Goal: Task Accomplishment & Management: Use online tool/utility

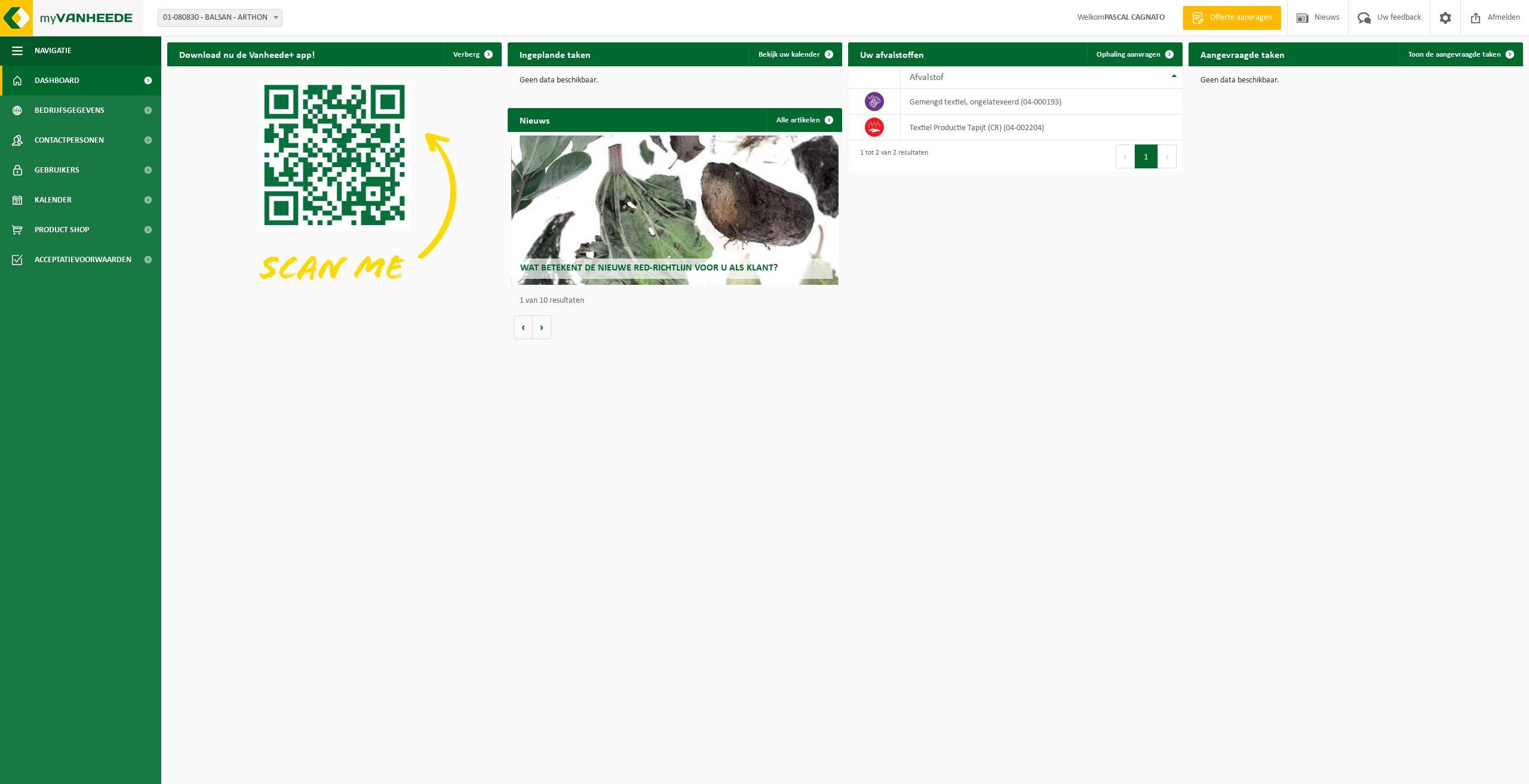
click at [44, 20] on img at bounding box center [72, 17] width 143 height 36
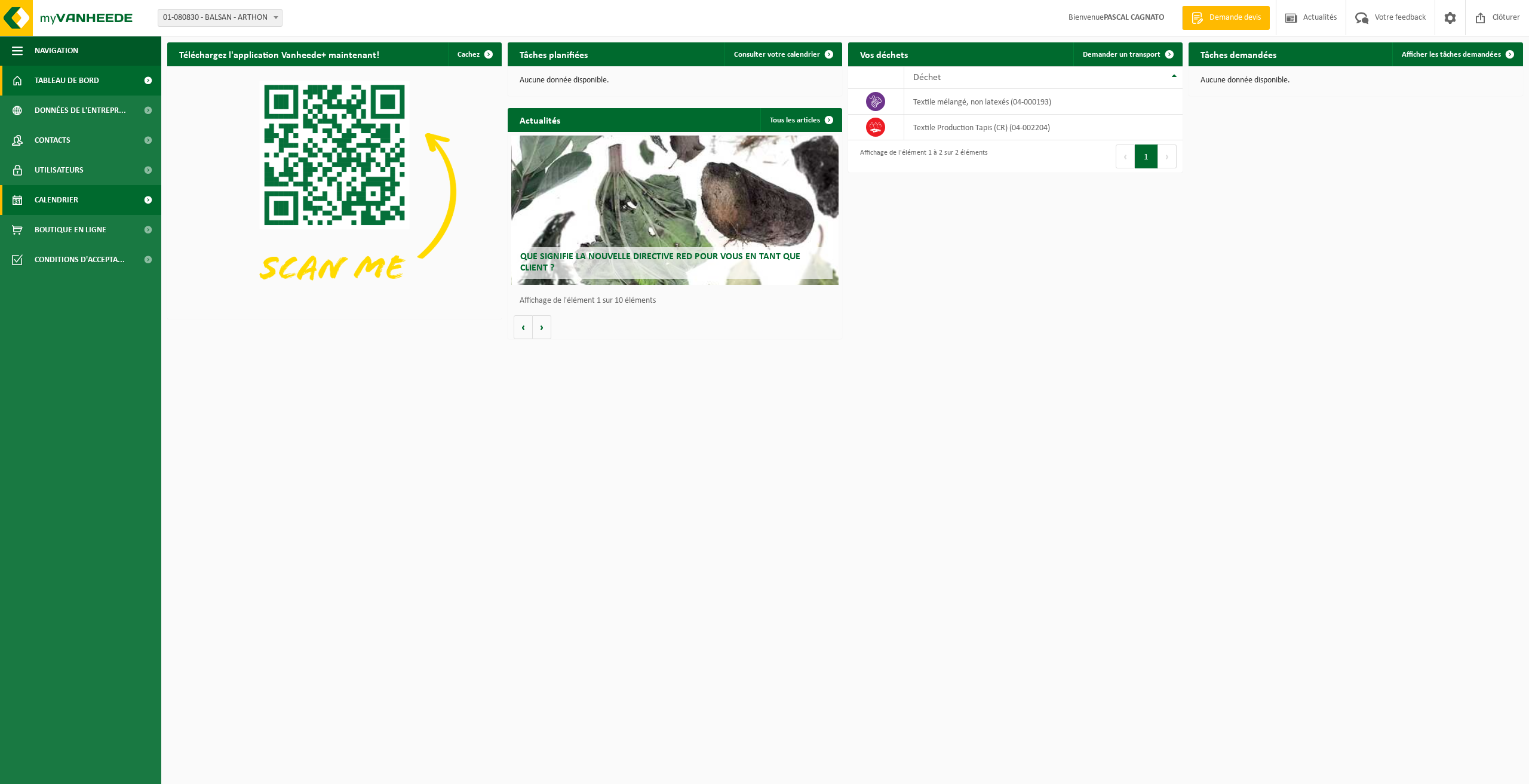
click at [56, 200] on span "Calendrier" at bounding box center [57, 200] width 44 height 30
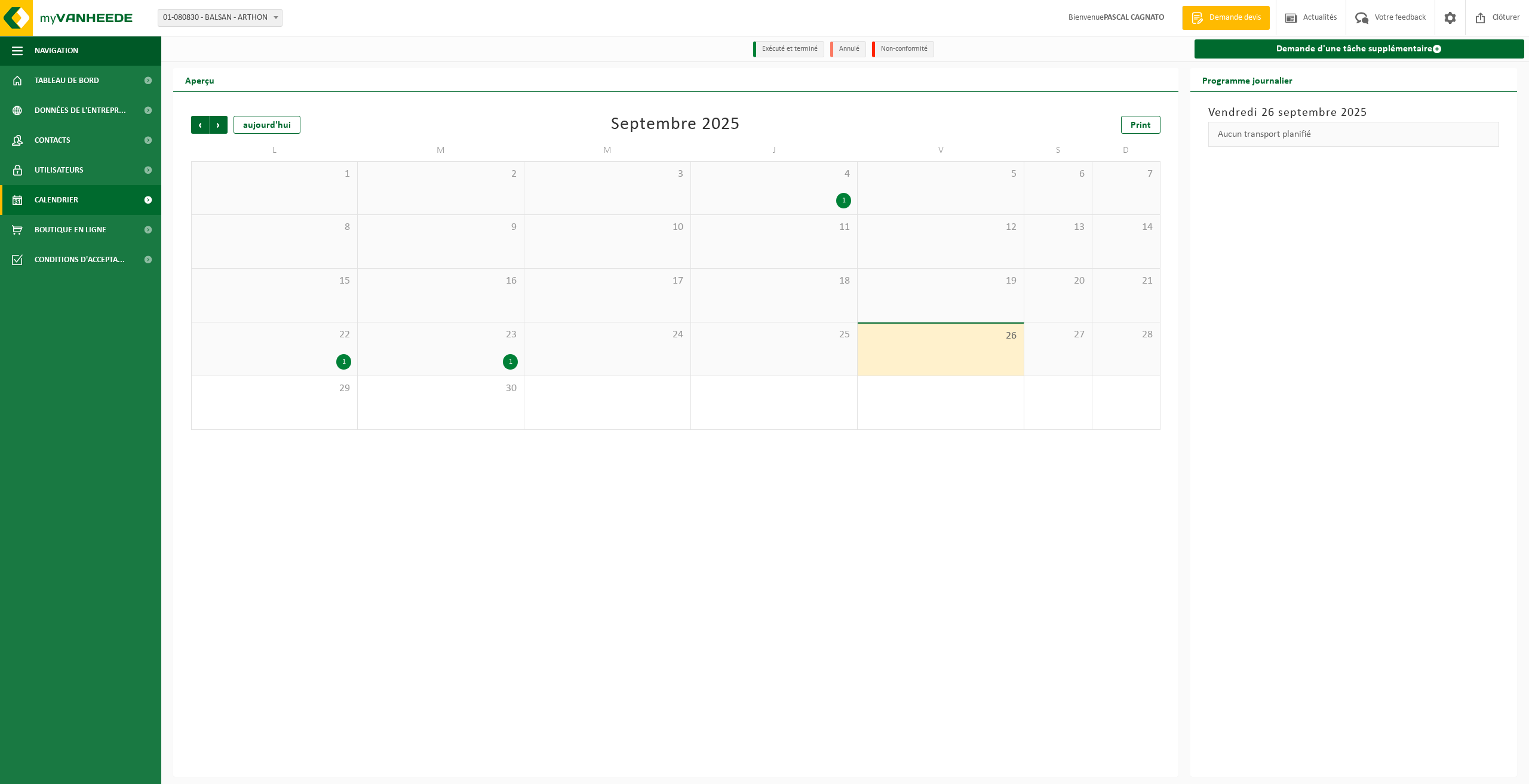
click at [341, 367] on div "1" at bounding box center [343, 362] width 15 height 16
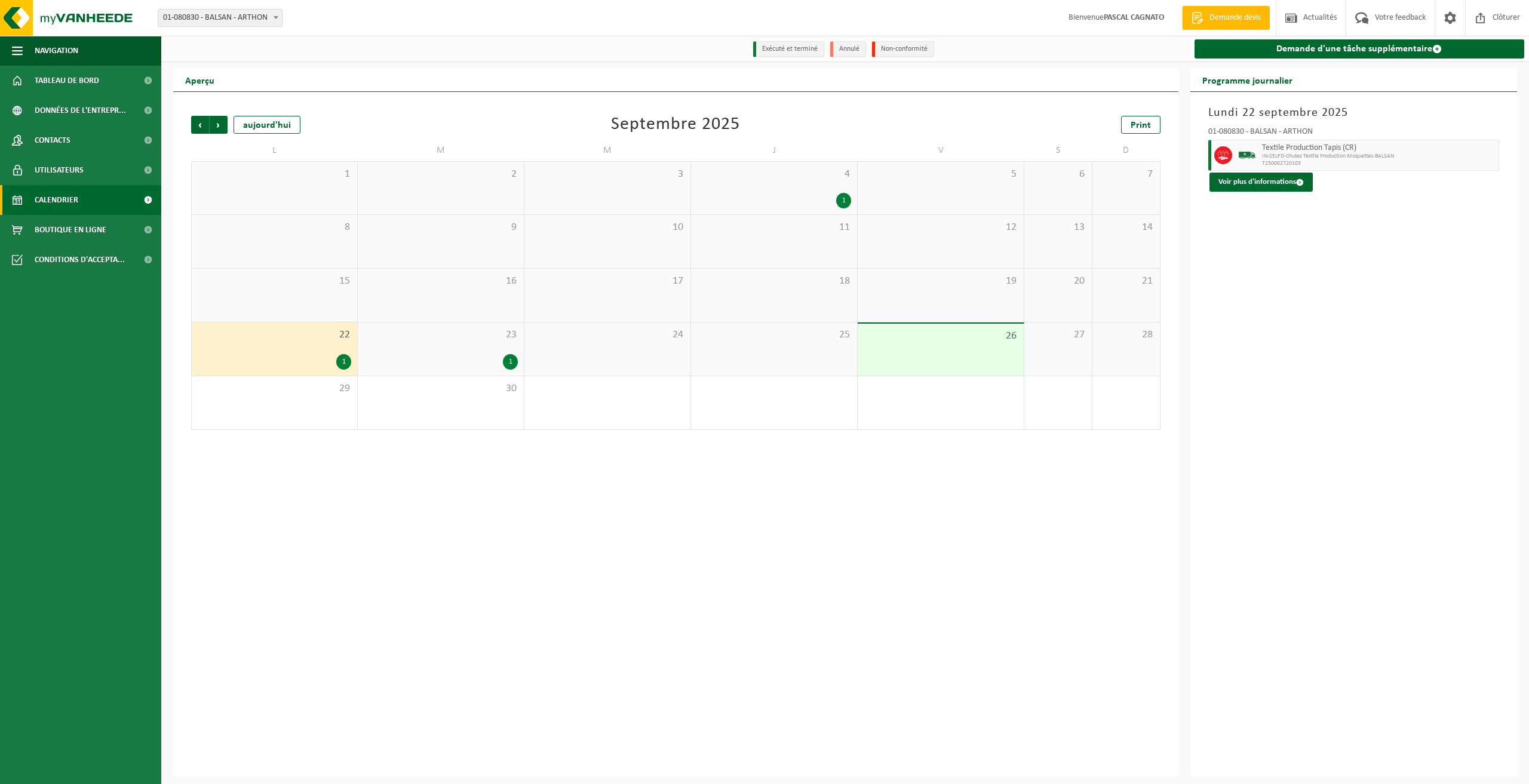
click at [403, 356] on div "1" at bounding box center [440, 362] width 154 height 16
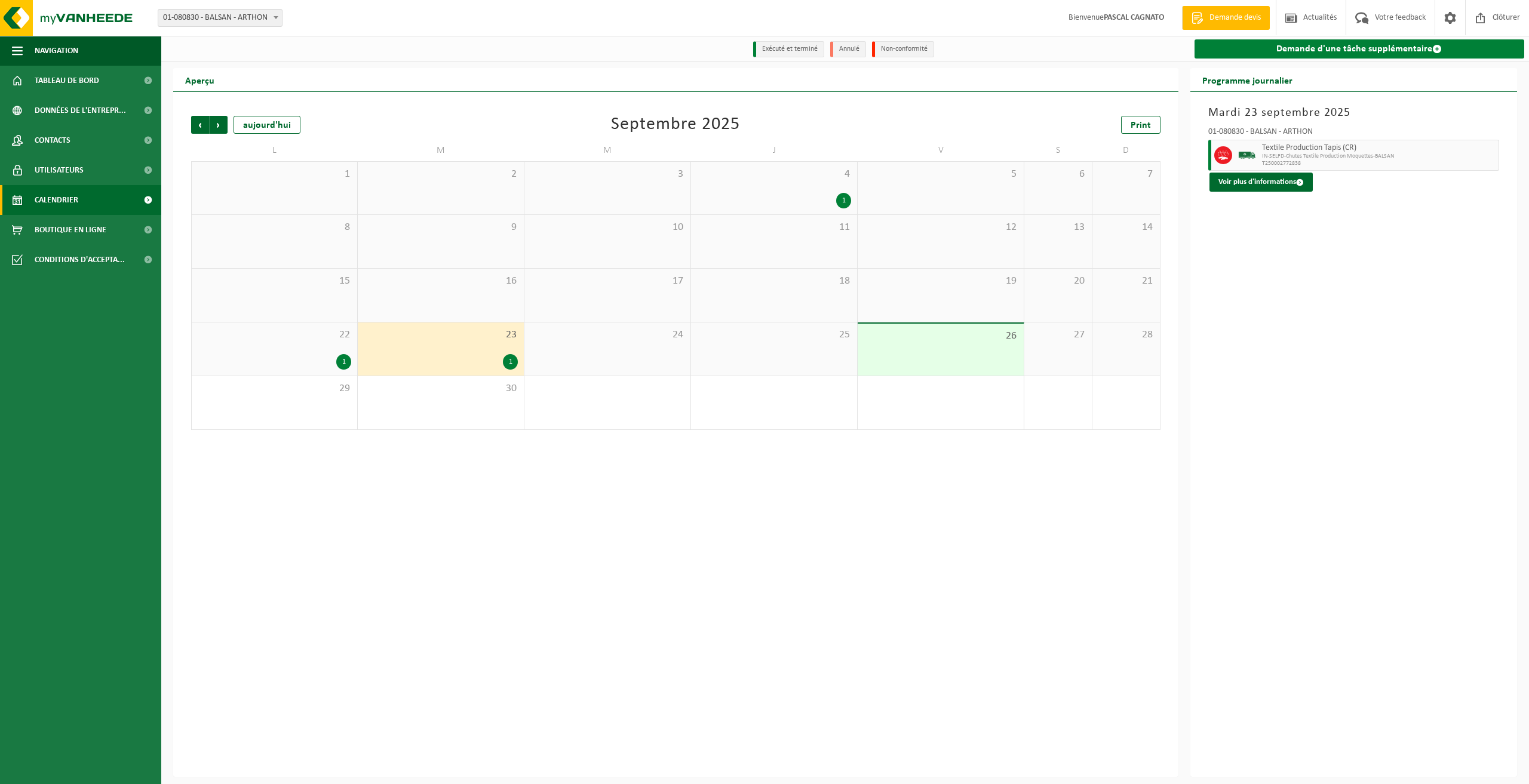
click at [1317, 53] on link "Demande d'une tâche supplémentaire" at bounding box center [1360, 49] width 330 height 19
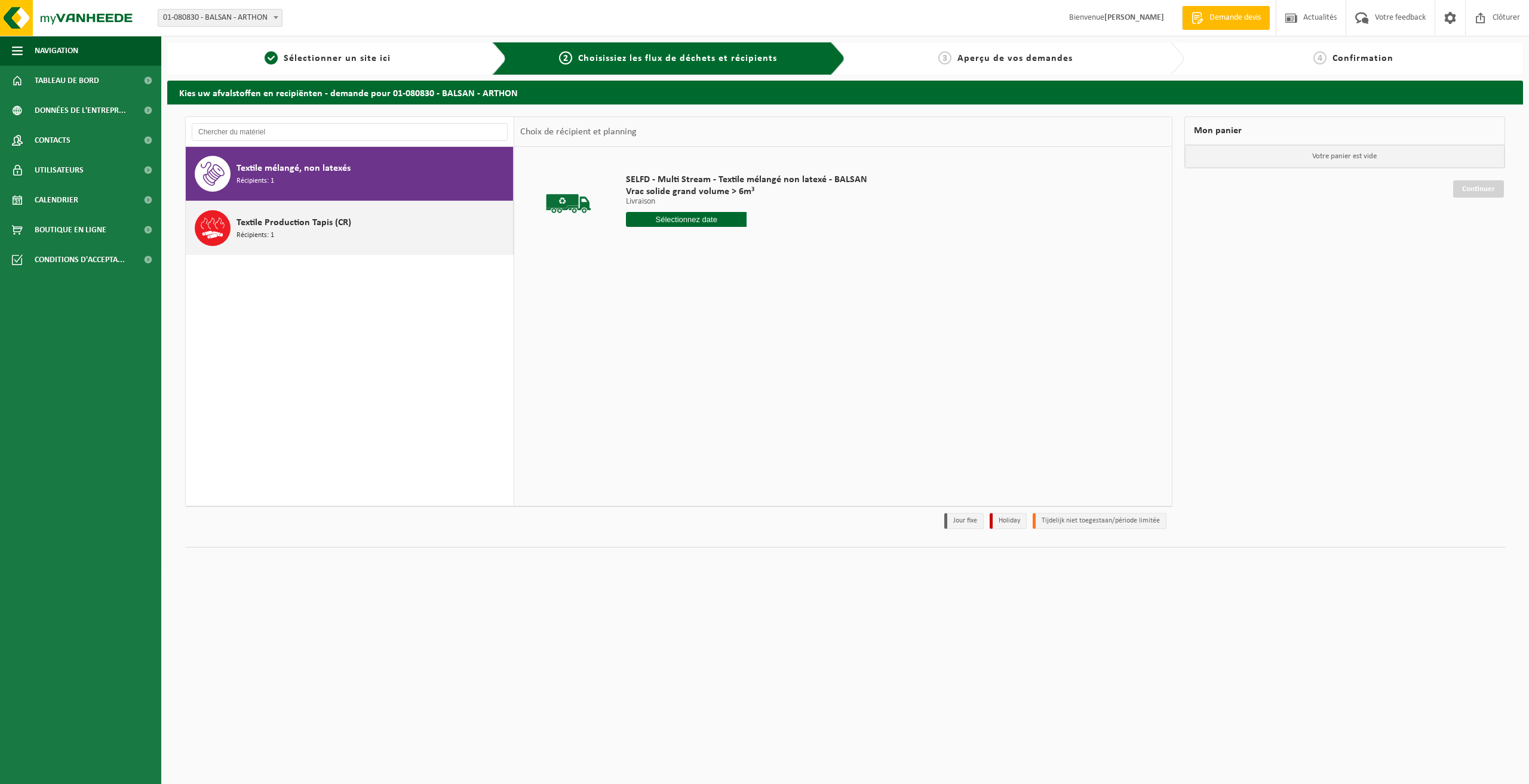
click at [286, 219] on span "Textile Production Tapis (CR)" at bounding box center [293, 223] width 114 height 14
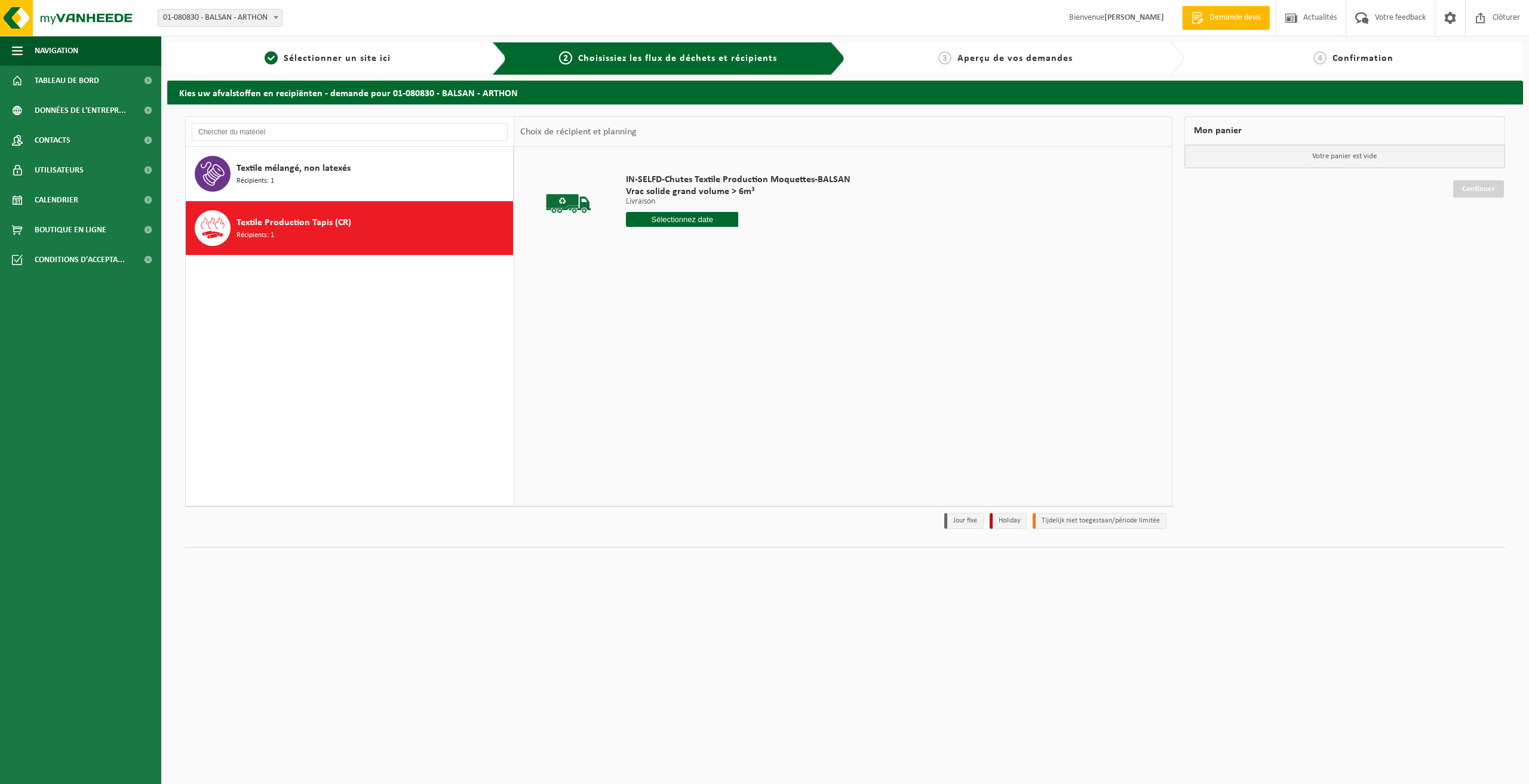
click at [671, 224] on input "text" at bounding box center [682, 219] width 113 height 15
click at [763, 243] on icon at bounding box center [761, 247] width 19 height 19
click at [700, 290] on div "2" at bounding box center [700, 287] width 21 height 19
type input "à partir de 2025-10-02"
click at [667, 265] on button "Dans le panier" at bounding box center [658, 265] width 64 height 19
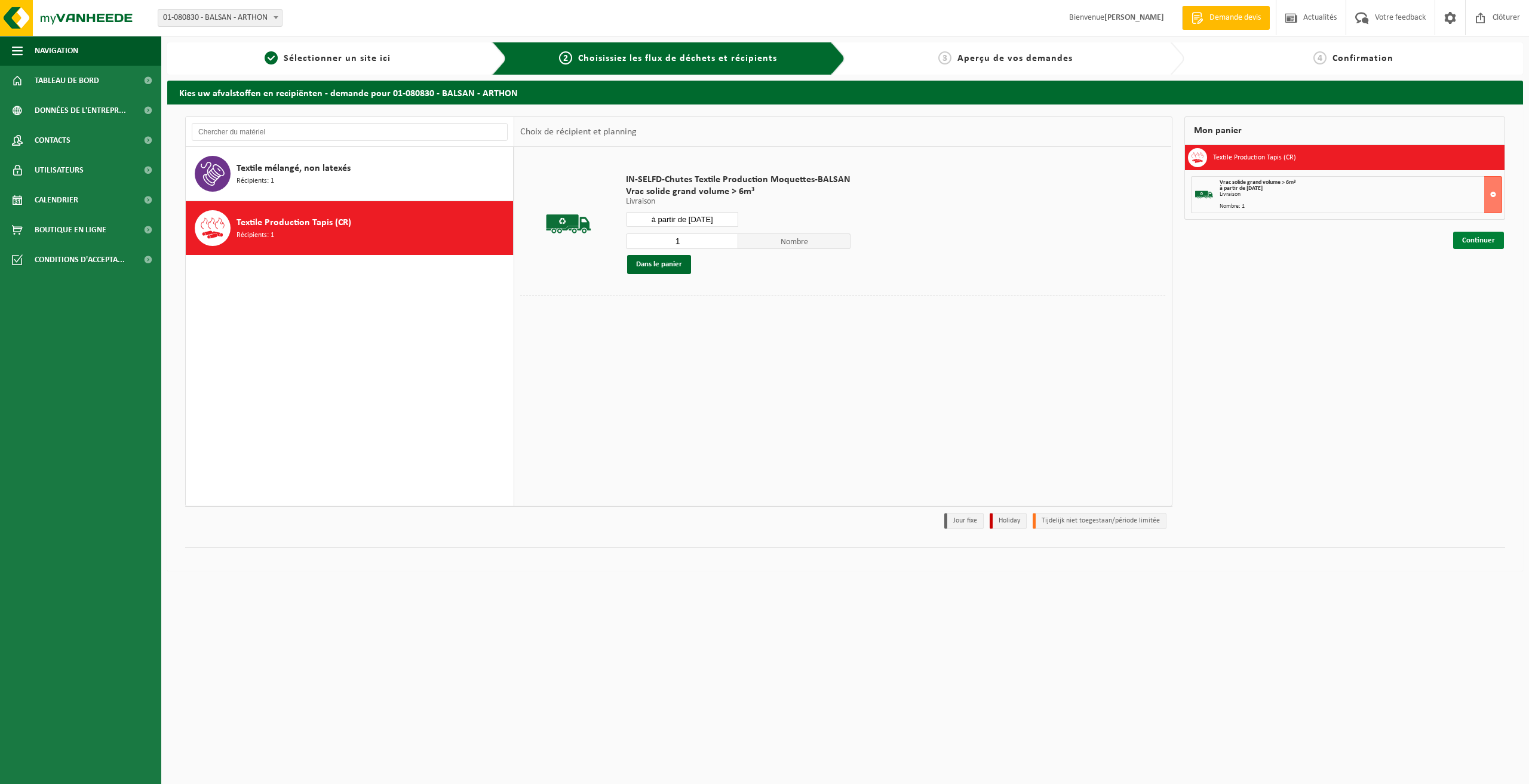
click at [1470, 244] on link "Continuer" at bounding box center [1478, 240] width 51 height 17
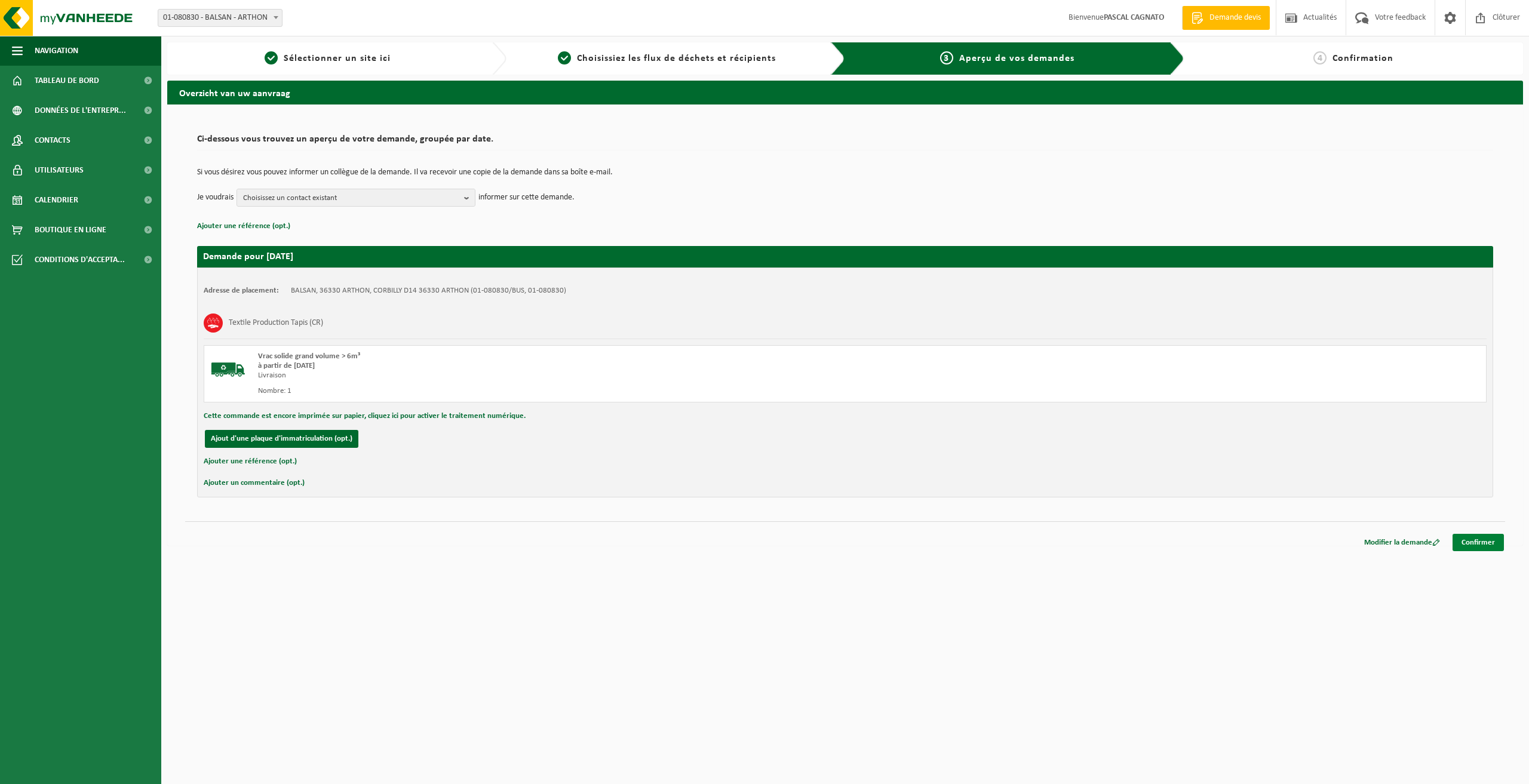
click at [1480, 543] on link "Confirmer" at bounding box center [1477, 542] width 52 height 17
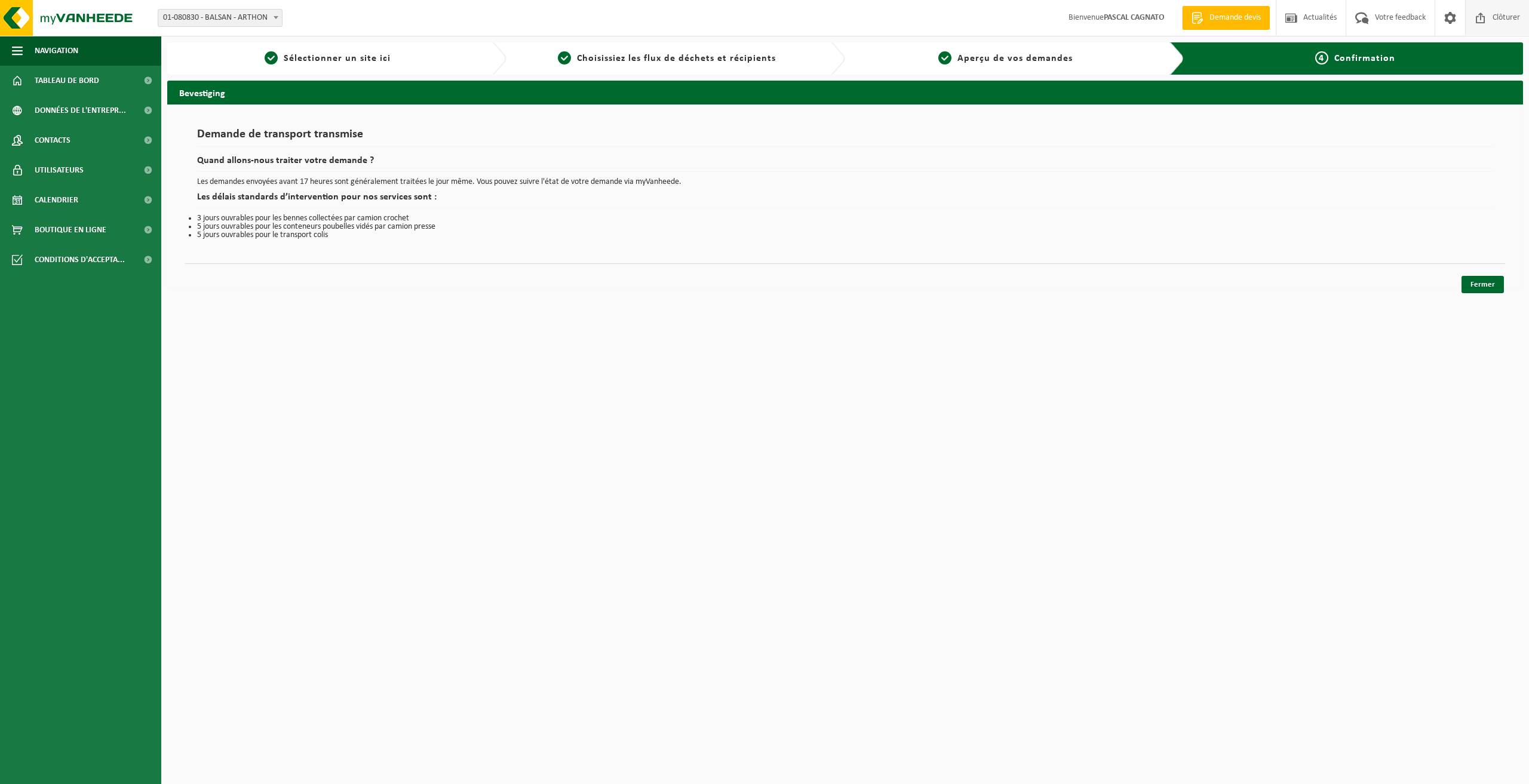
click at [1480, 18] on span at bounding box center [1480, 17] width 18 height 35
